Goal: Task Accomplishment & Management: Manage account settings

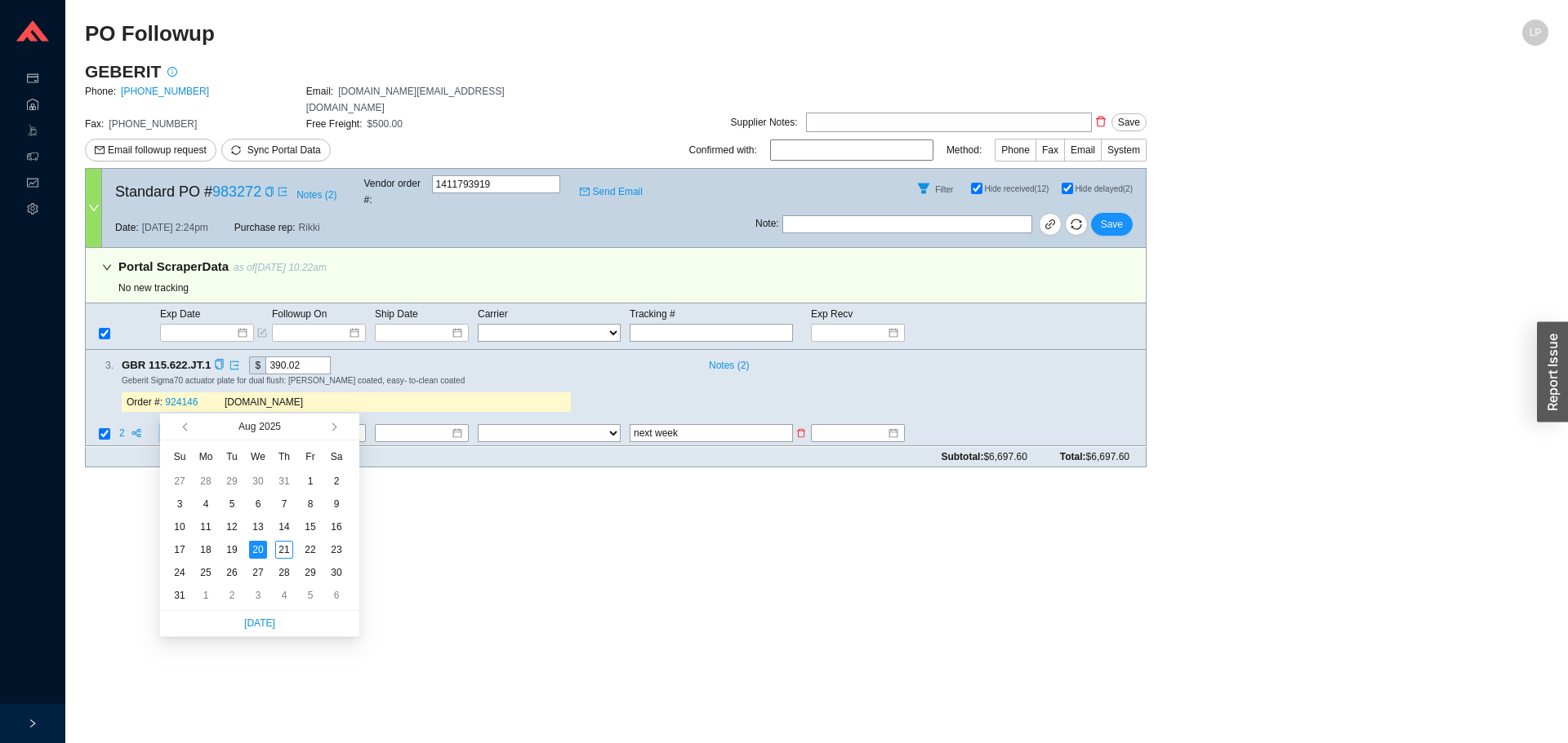
click at [190, 426] on input "[DATE]" at bounding box center [200, 434] width 70 height 16
type input "[DATE]"
click at [252, 576] on div "27" at bounding box center [257, 572] width 18 height 18
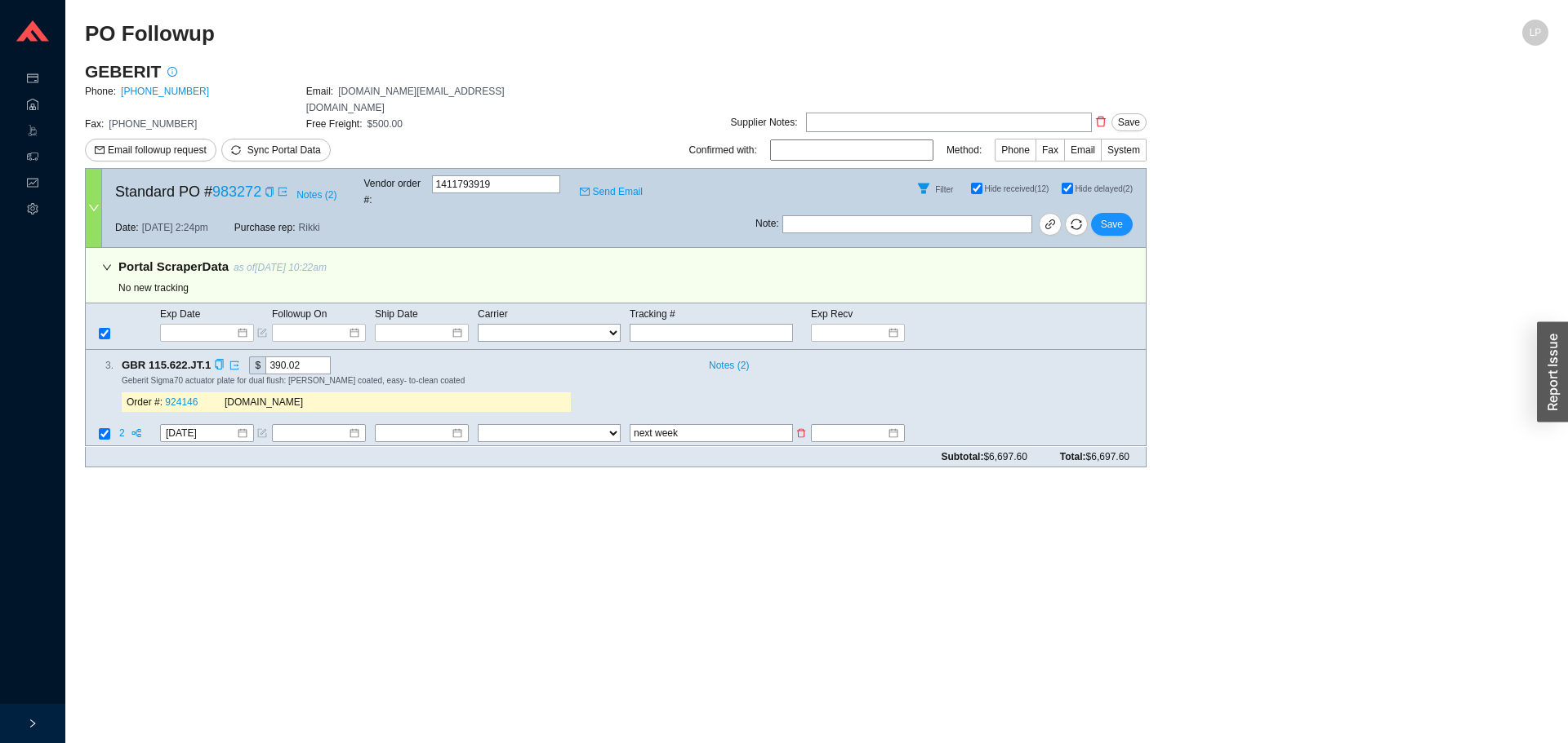
drag, startPoint x: 725, startPoint y: 391, endPoint x: 528, endPoint y: 400, distance: 197.2
click at [528, 424] on tr "2 [DATE] FedEx UPS ---------------- 2 Day Transportation INC A&B Freight A. [PE…" at bounding box center [615, 436] width 1059 height 22
click at [668, 425] on input "next week" at bounding box center [711, 434] width 164 height 18
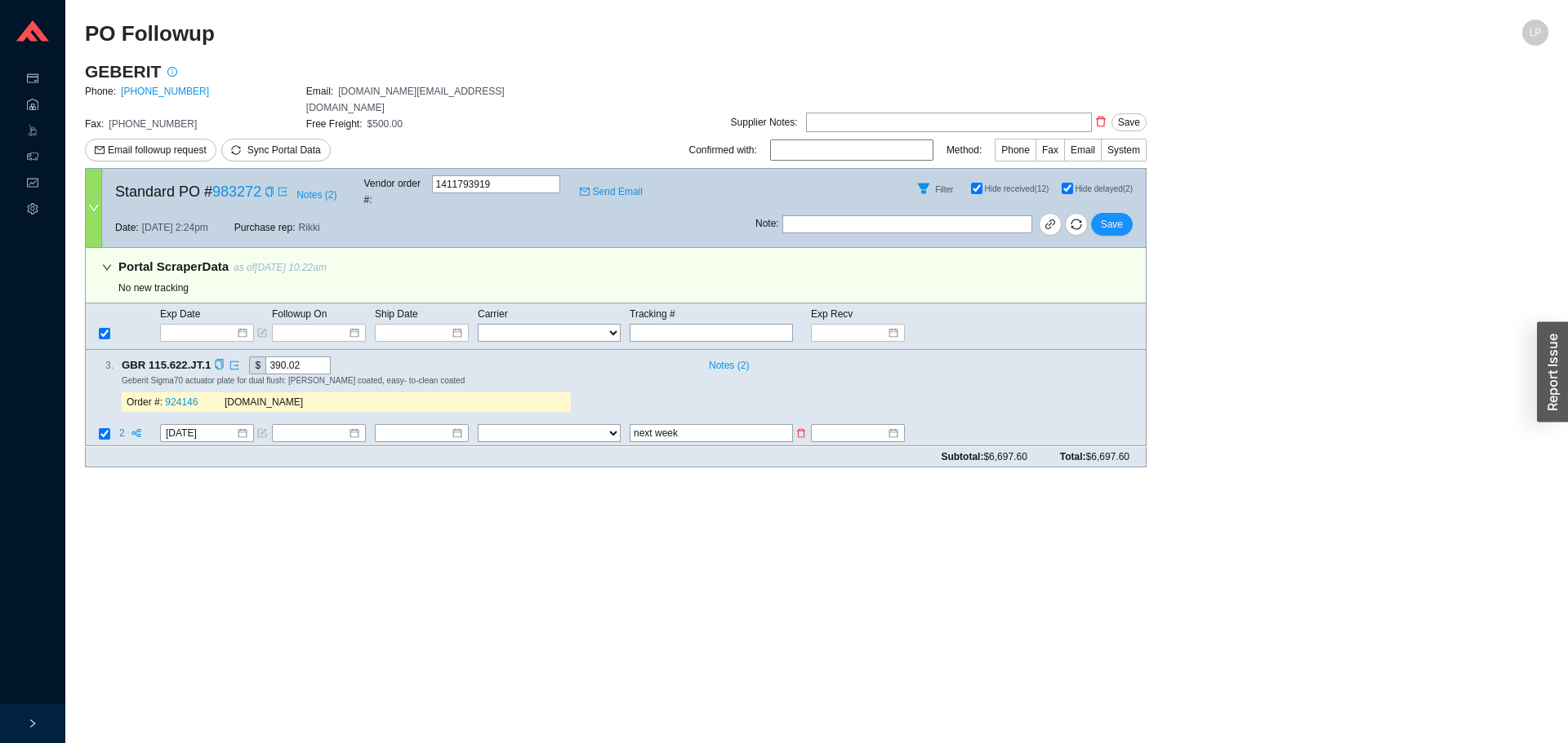
click at [668, 425] on input "next week" at bounding box center [711, 434] width 164 height 18
click at [1122, 213] on button "Save" at bounding box center [1112, 224] width 42 height 22
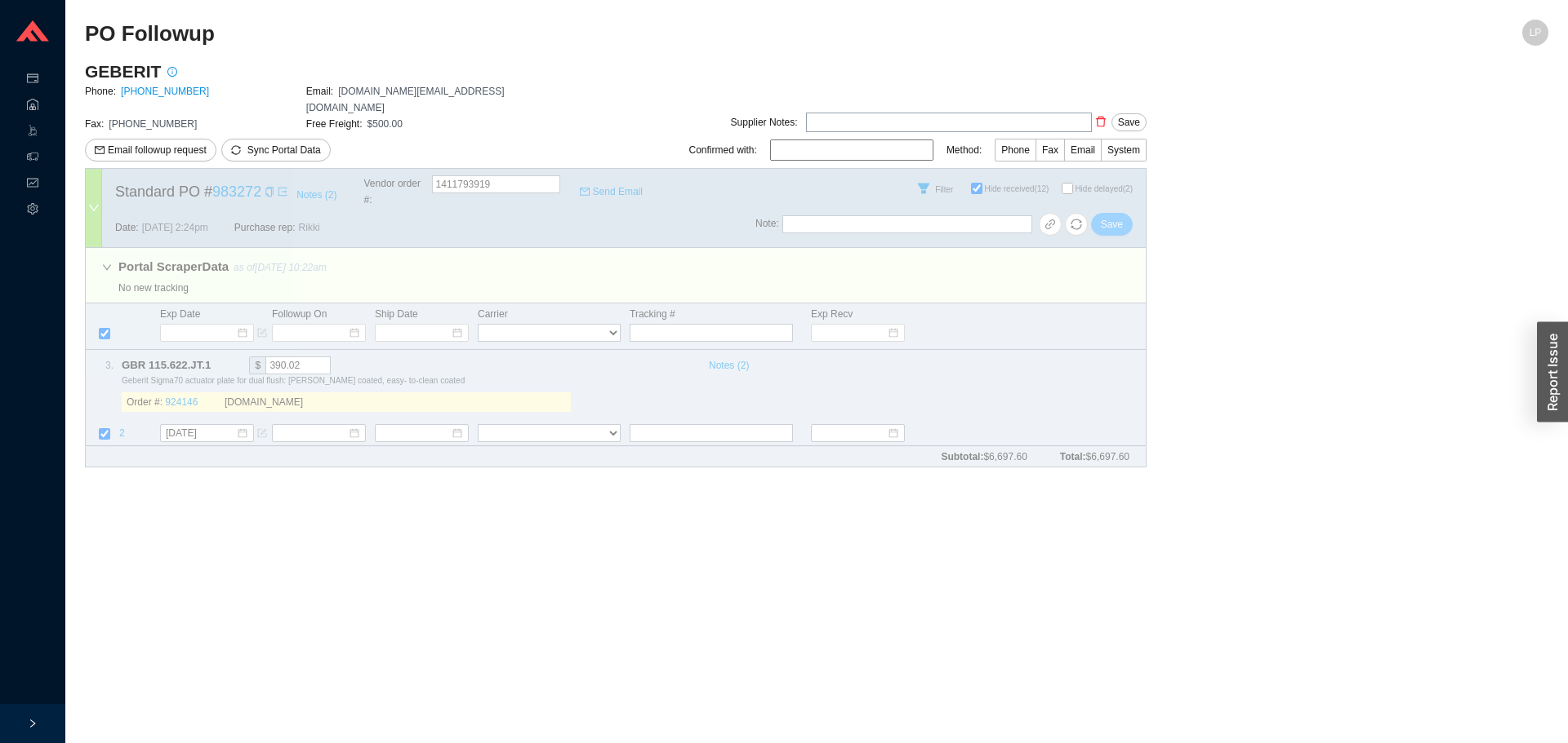
checkbox input "false"
